Goal: Find specific page/section: Find specific page/section

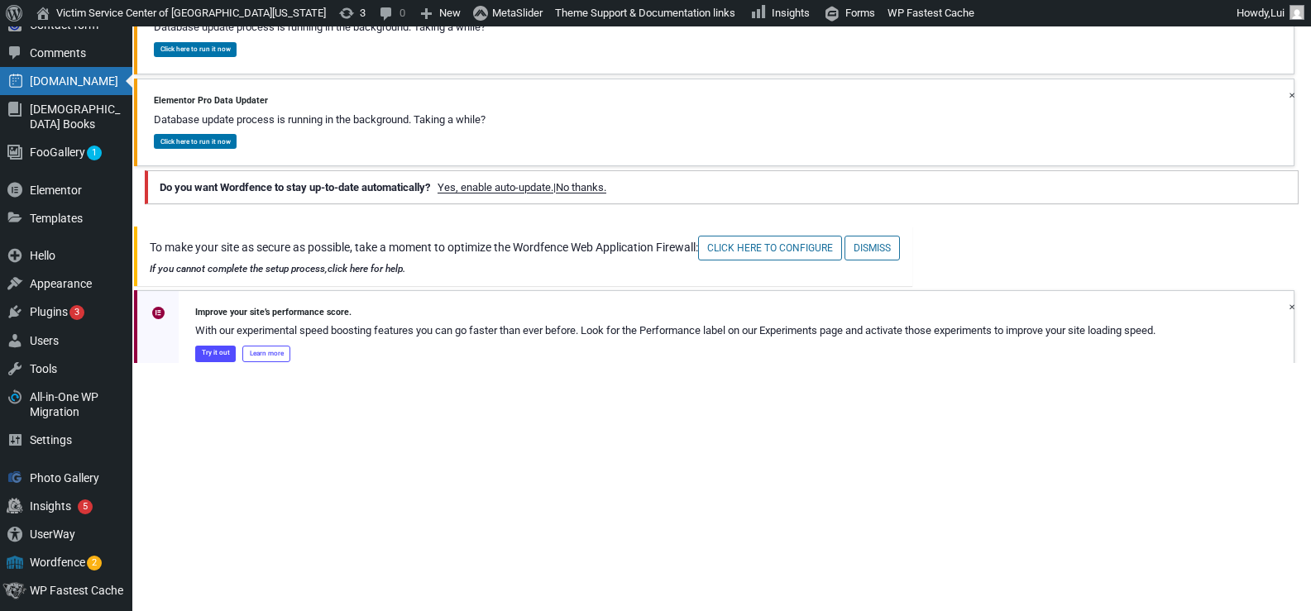
scroll to position [322, 0]
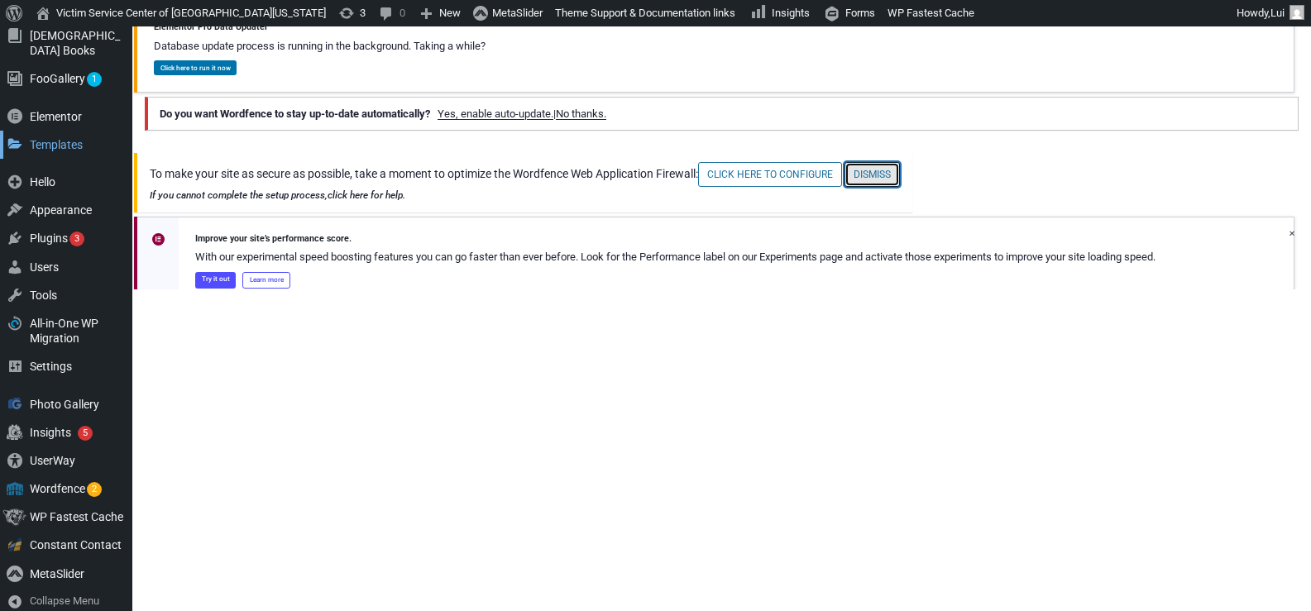
scroll to position [156, 0]
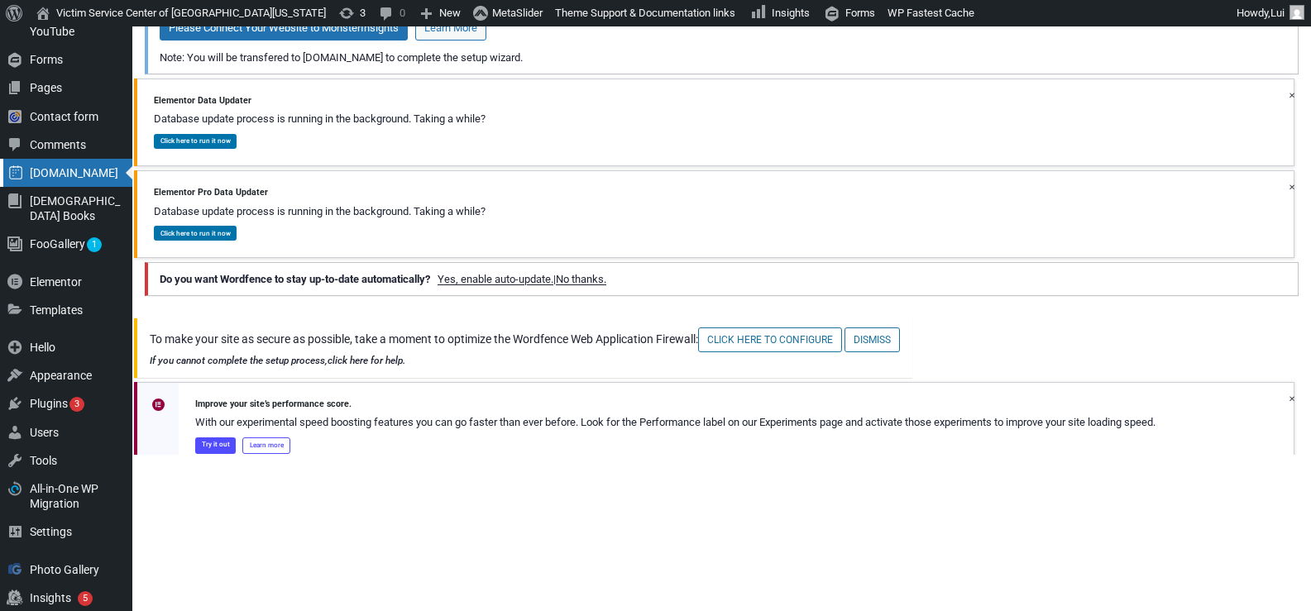
click at [50, 168] on div "[DOMAIN_NAME]" at bounding box center [66, 173] width 132 height 28
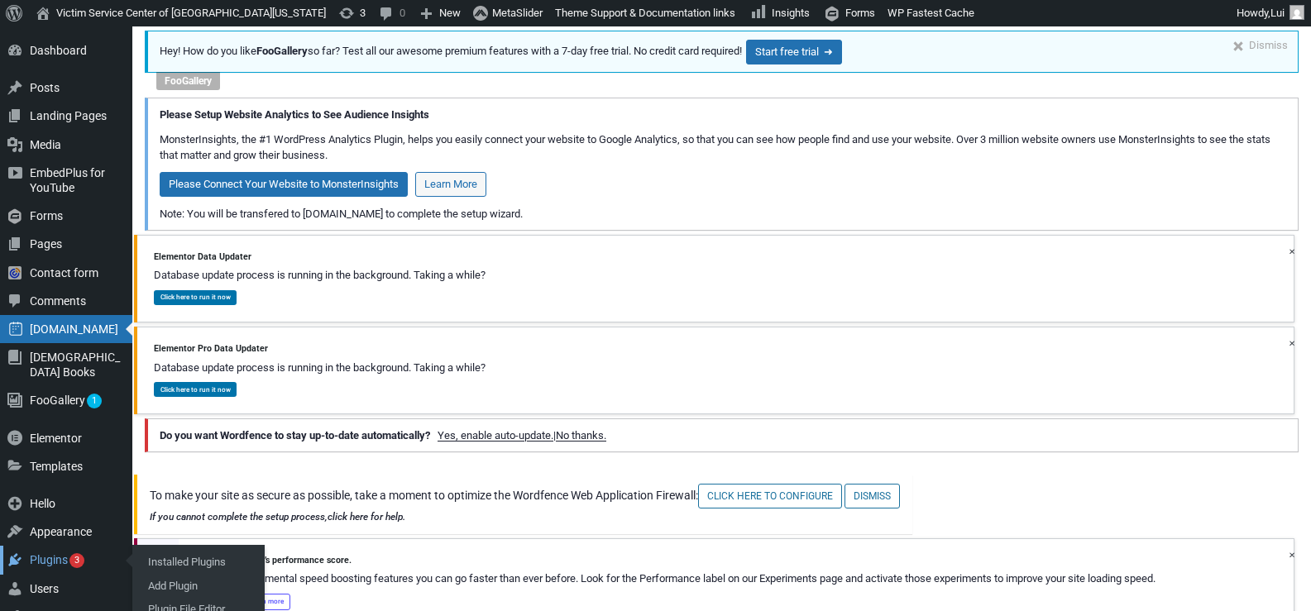
click at [49, 550] on div "Plugins 3" at bounding box center [66, 560] width 132 height 28
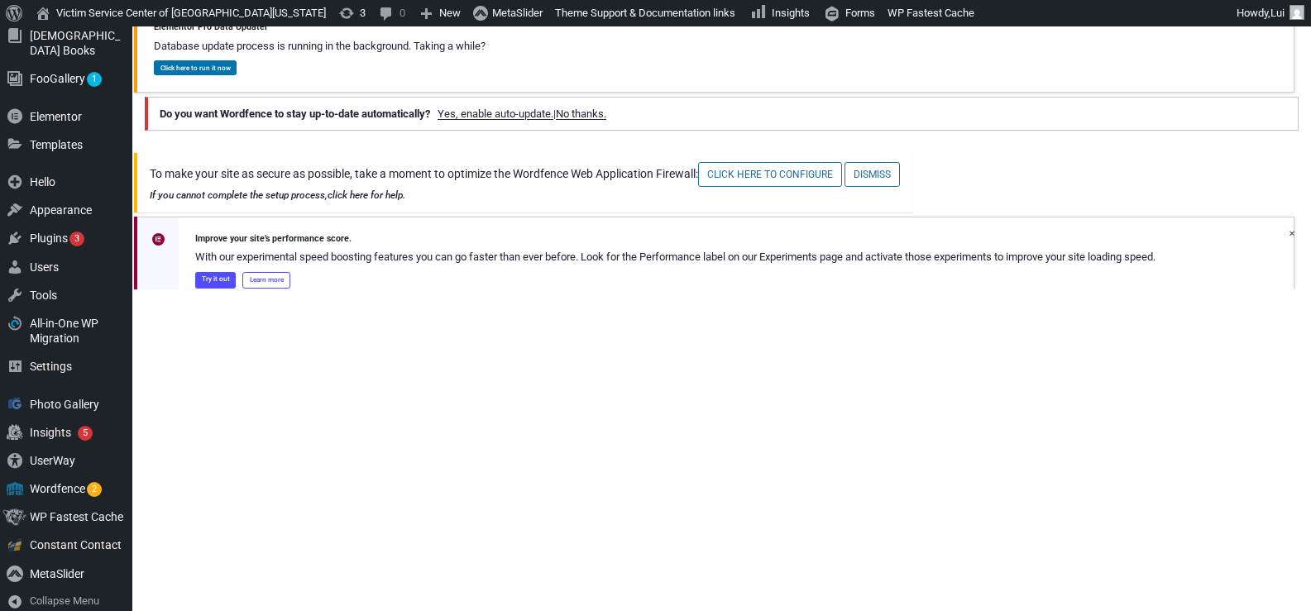
scroll to position [156, 0]
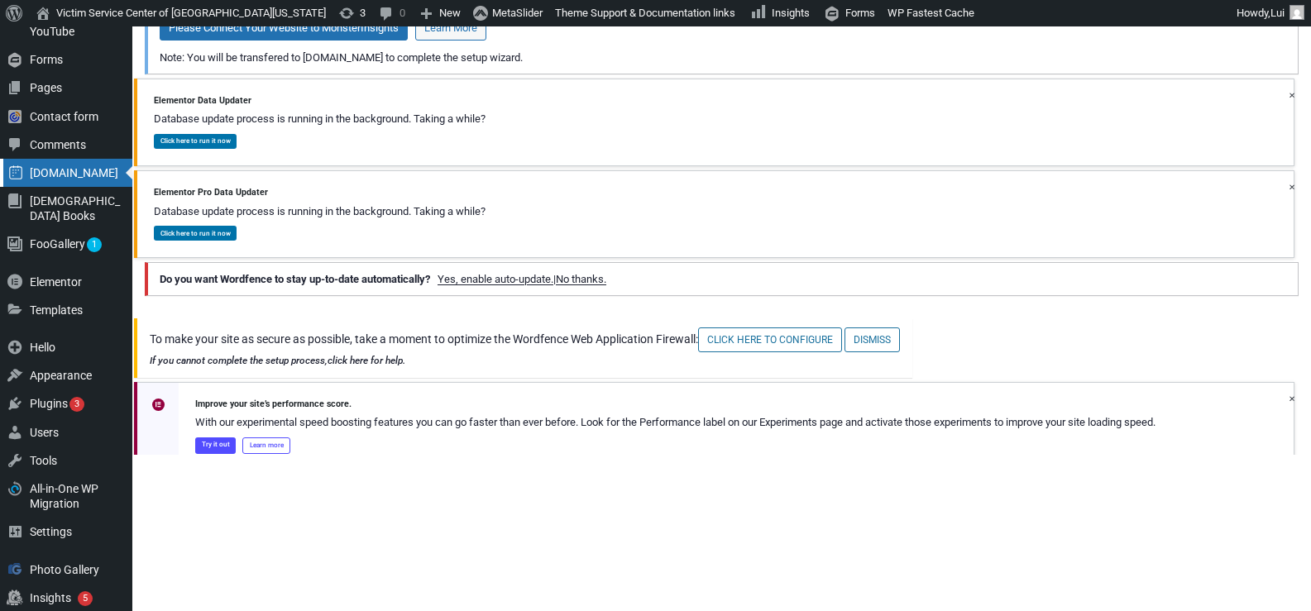
click at [59, 159] on div "[DOMAIN_NAME]" at bounding box center [66, 173] width 132 height 28
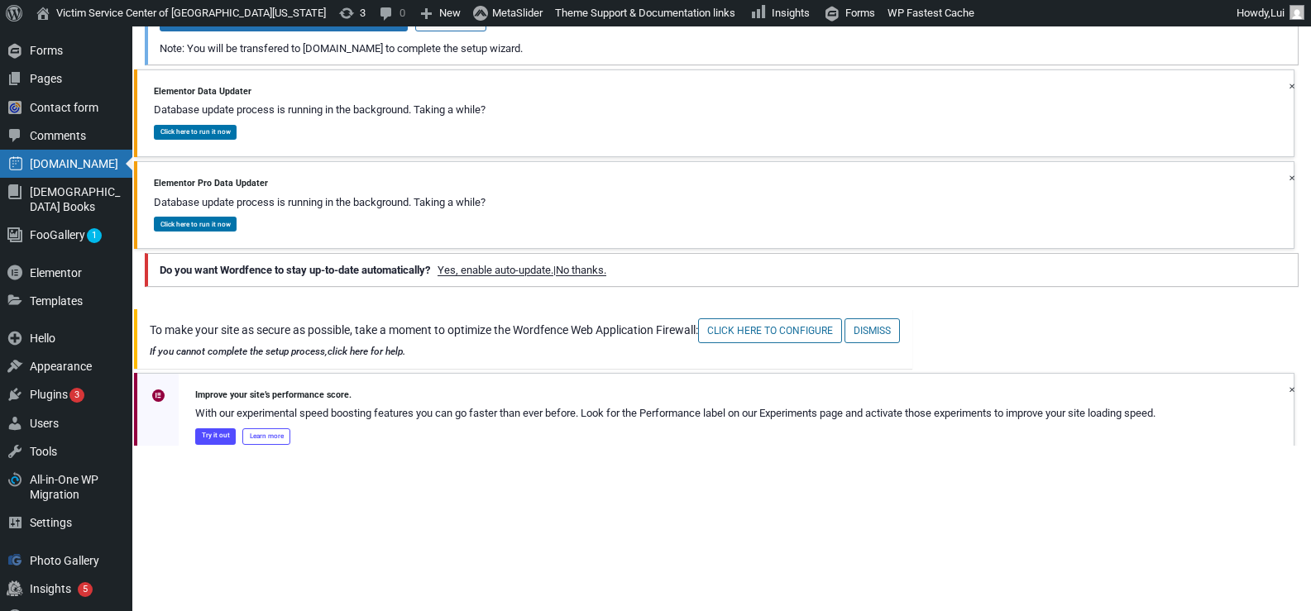
scroll to position [322, 0]
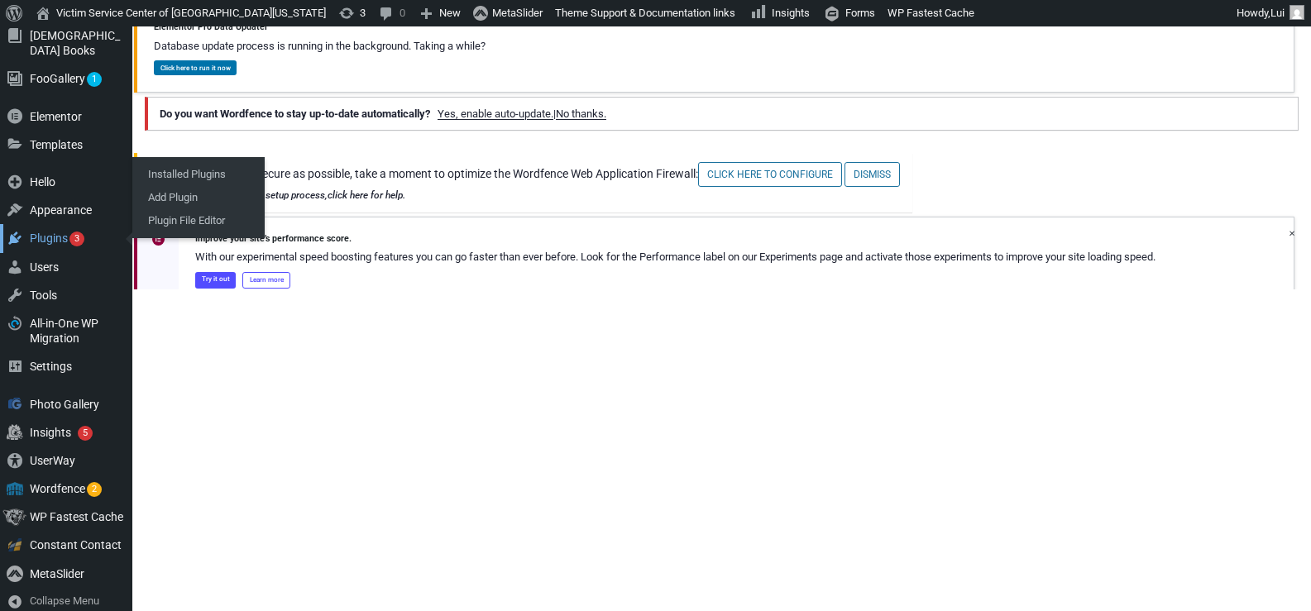
click at [50, 225] on div "Plugins 3" at bounding box center [66, 238] width 132 height 28
